Goal: Task Accomplishment & Management: Use online tool/utility

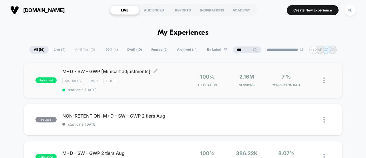
click at [78, 71] on span "M+D - SW - GWP [Minicart adjustments] Click to edit experience details" at bounding box center [122, 71] width 121 height 6
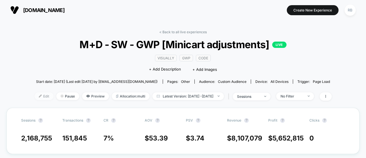
click at [35, 96] on span "Edit" at bounding box center [44, 96] width 19 height 8
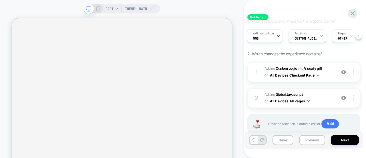
scroll to position [9, 0]
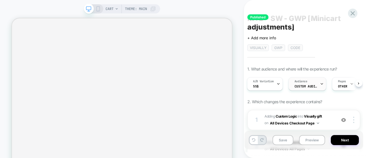
click at [312, 84] on span "Custom Audience" at bounding box center [306, 86] width 23 height 4
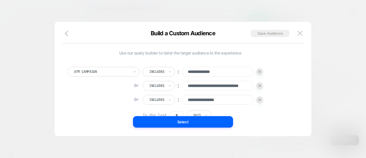
scroll to position [6, 0]
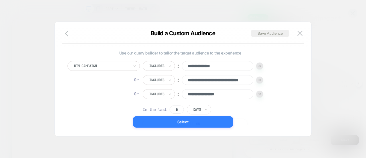
click at [183, 121] on button "Select" at bounding box center [183, 121] width 100 height 11
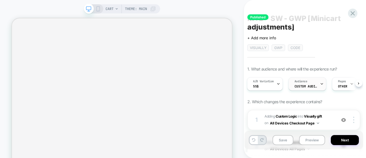
click at [321, 83] on icon at bounding box center [322, 84] width 4 height 4
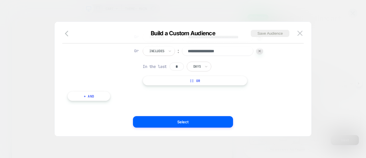
scroll to position [0, 0]
click at [194, 84] on button "|| Or" at bounding box center [195, 82] width 105 height 10
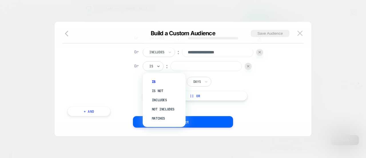
click at [153, 65] on div at bounding box center [151, 66] width 4 height 5
click at [161, 100] on div "Includes" at bounding box center [167, 99] width 37 height 9
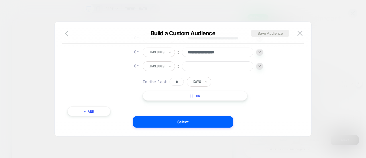
click at [198, 66] on input at bounding box center [218, 66] width 72 height 10
paste input "**********"
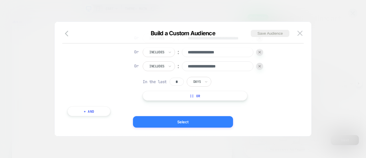
type input "**********"
click at [192, 123] on button "Select" at bounding box center [183, 121] width 100 height 11
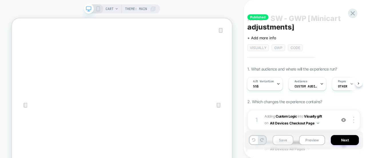
click at [288, 138] on button "Save" at bounding box center [283, 140] width 21 height 10
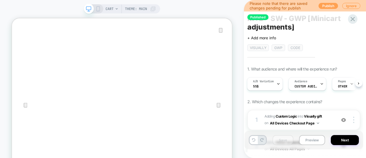
click at [330, 7] on button "Publish" at bounding box center [328, 6] width 19 height 6
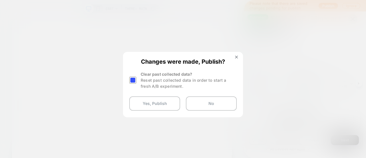
click at [135, 82] on div at bounding box center [132, 79] width 7 height 7
click at [154, 103] on button "Yes, Publish" at bounding box center [154, 103] width 51 height 14
